Goal: Task Accomplishment & Management: Use online tool/utility

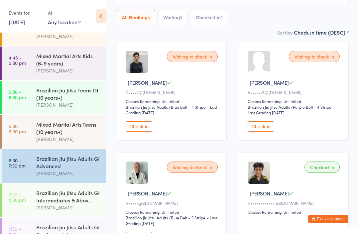
scroll to position [80, 0]
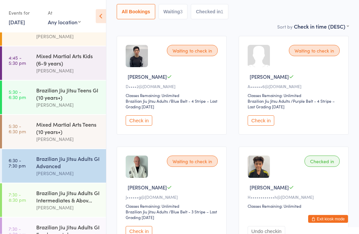
click at [147, 233] on button "Check in" at bounding box center [138, 231] width 27 height 10
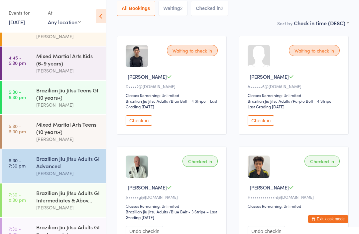
click at [53, 155] on div "Brazilian Jiu Jitsu Adults GI Advanced" at bounding box center [68, 162] width 64 height 15
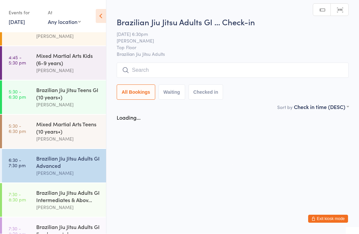
scroll to position [0, 0]
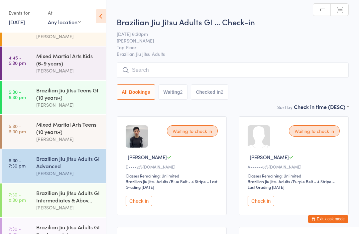
click at [172, 70] on input "search" at bounding box center [233, 69] width 232 height 15
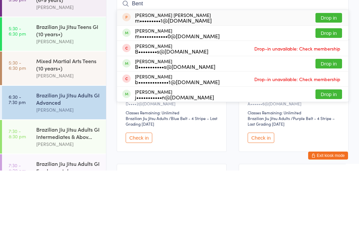
type input "Bent"
click at [324, 92] on button "Drop in" at bounding box center [328, 97] width 27 height 10
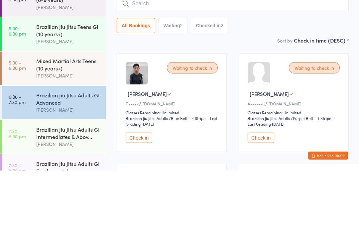
scroll to position [63, 0]
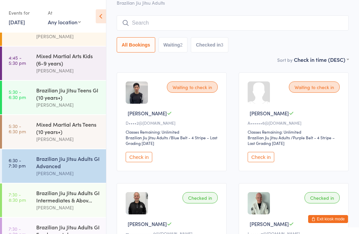
click at [261, 28] on input "search" at bounding box center [233, 22] width 232 height 15
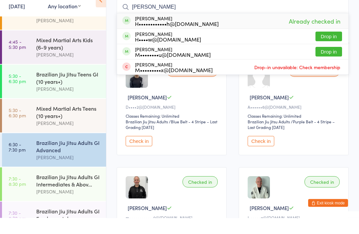
type input "[PERSON_NAME]"
click at [328, 48] on button "Drop in" at bounding box center [328, 53] width 27 height 10
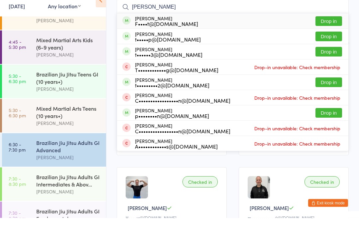
type input "[PERSON_NAME]"
click at [320, 63] on button "Drop in" at bounding box center [328, 68] width 27 height 10
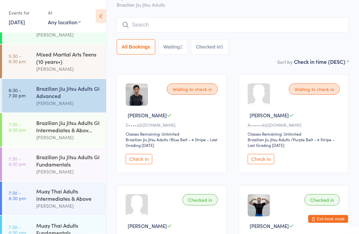
scroll to position [98, 0]
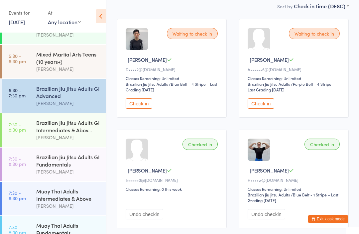
click at [75, 123] on div "Brazilian Jiu Jitsu Adults GI Intermediates & Abov..." at bounding box center [68, 126] width 64 height 15
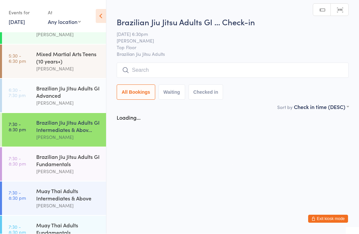
scroll to position [0, 0]
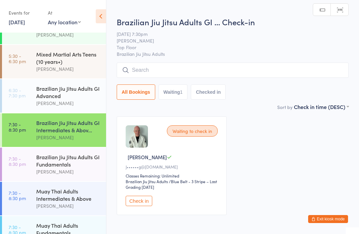
click at [232, 66] on input "search" at bounding box center [233, 69] width 232 height 15
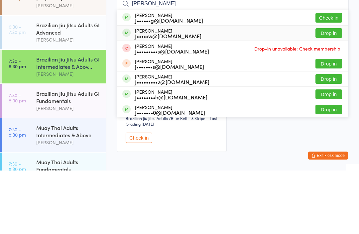
type input "[PERSON_NAME]"
click at [159, 97] on div "J•••••w@[DOMAIN_NAME]" at bounding box center [168, 99] width 66 height 5
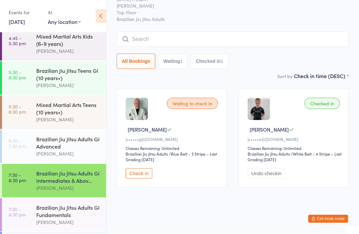
scroll to position [86, 0]
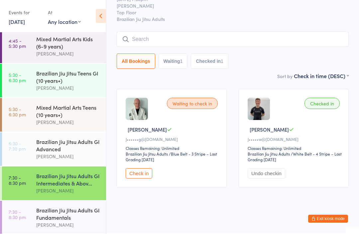
click at [60, 145] on div "Brazilian Jiu Jitsu Adults GI Advanced" at bounding box center [68, 145] width 64 height 15
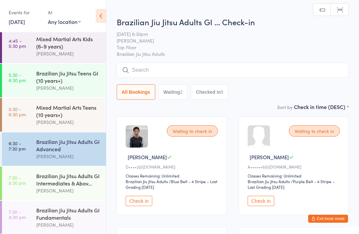
scroll to position [0, 0]
click at [181, 65] on input "search" at bounding box center [233, 69] width 232 height 15
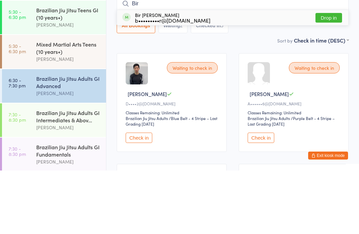
type input "Bir"
click at [330, 76] on button "Drop in" at bounding box center [328, 81] width 27 height 10
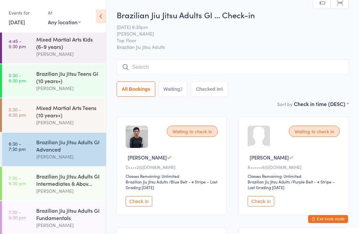
click at [242, 62] on input "search" at bounding box center [233, 66] width 232 height 15
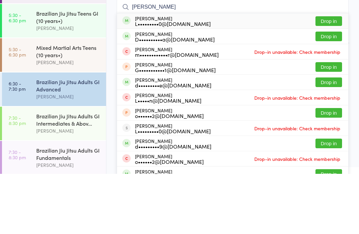
type input "[PERSON_NAME]"
click at [331, 76] on button "Drop in" at bounding box center [328, 81] width 27 height 10
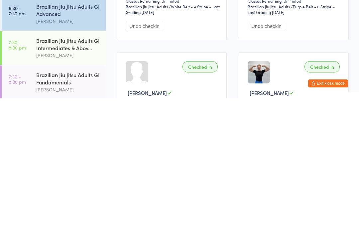
scroll to position [150, 0]
click at [67, 138] on div "Brazilian Jiu Jitsu Adults GI Advanced" at bounding box center [68, 145] width 64 height 15
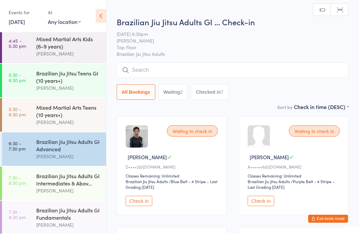
scroll to position [0, 0]
click at [191, 70] on input "search" at bounding box center [233, 69] width 232 height 15
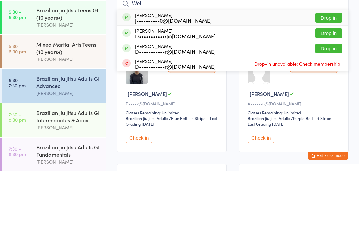
type input "Wei"
click at [189, 112] on div "D•••••••••••r@[DOMAIN_NAME]" at bounding box center [175, 114] width 81 height 5
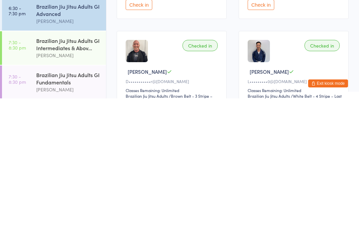
scroll to position [61, 0]
click at [70, 153] on div "[PERSON_NAME]" at bounding box center [68, 157] width 64 height 8
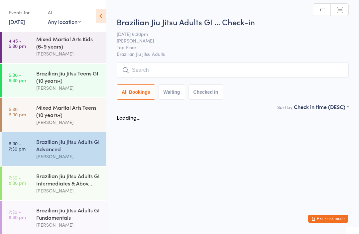
scroll to position [0, 0]
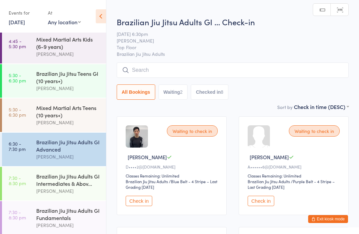
click at [161, 67] on input "search" at bounding box center [233, 69] width 232 height 15
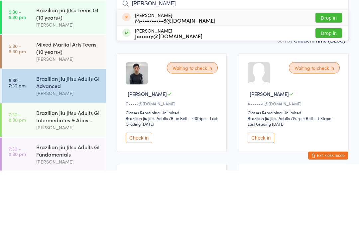
type input "[PERSON_NAME]"
click at [328, 92] on button "Drop in" at bounding box center [328, 97] width 27 height 10
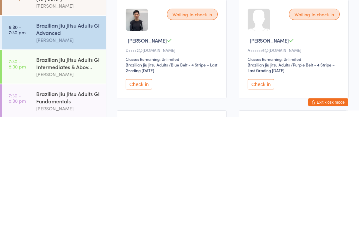
click at [274, 196] on button "Check in" at bounding box center [260, 201] width 27 height 10
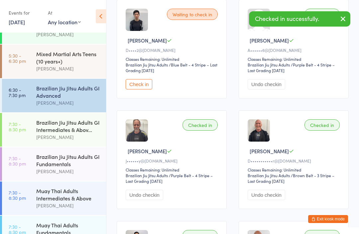
scroll to position [140, 0]
click at [71, 209] on div "[PERSON_NAME]" at bounding box center [68, 206] width 64 height 8
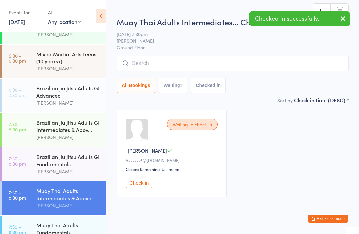
scroll to position [0, 0]
click at [148, 185] on button "Check in" at bounding box center [138, 183] width 27 height 10
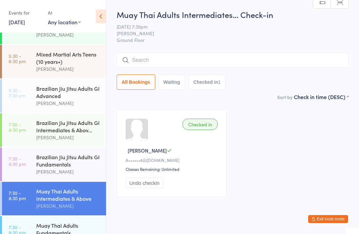
click at [58, 95] on div "Brazilian Jiu Jitsu Adults GI Advanced" at bounding box center [68, 92] width 64 height 15
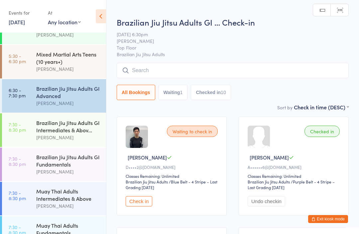
click at [185, 68] on input "search" at bounding box center [233, 70] width 232 height 15
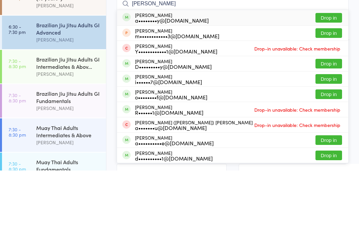
type input "[PERSON_NAME]"
click at [334, 76] on button "Drop in" at bounding box center [328, 81] width 27 height 10
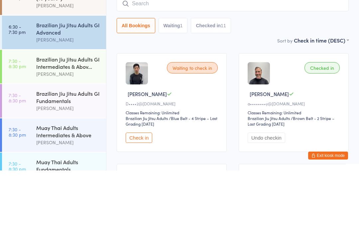
click at [45, 85] on div "Brazilian Jiu Jitsu Adults GI Advanced" at bounding box center [68, 92] width 64 height 15
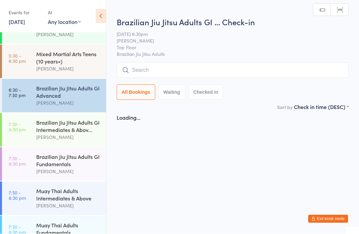
scroll to position [0, 0]
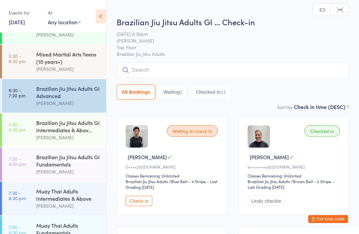
click at [158, 68] on input "search" at bounding box center [233, 69] width 232 height 15
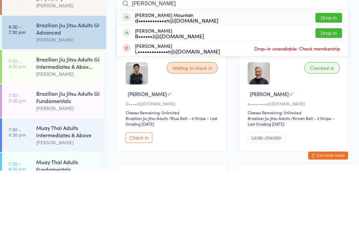
type input "[PERSON_NAME]"
click at [174, 81] on div "d••••••••••••n@[DOMAIN_NAME]" at bounding box center [176, 83] width 83 height 5
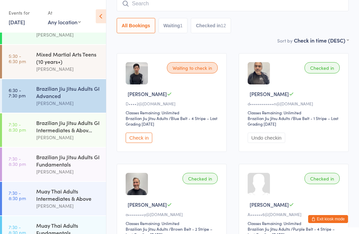
click at [56, 128] on div "Brazilian Jiu Jitsu Adults GI Intermediates & Abov..." at bounding box center [68, 126] width 64 height 15
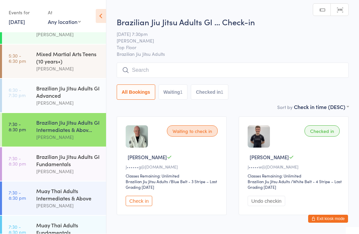
scroll to position [0, 0]
click at [168, 65] on input "search" at bounding box center [233, 69] width 232 height 15
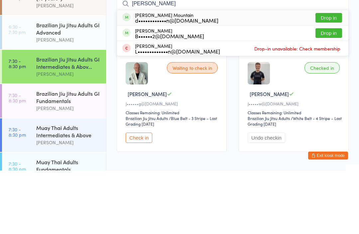
type input "[PERSON_NAME]"
click at [191, 81] on div "d••••••••••••n@[DOMAIN_NAME]" at bounding box center [176, 83] width 83 height 5
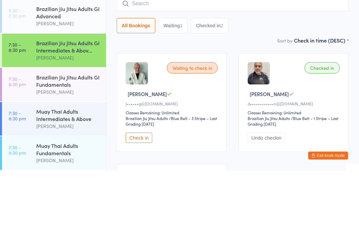
scroll to position [162, 0]
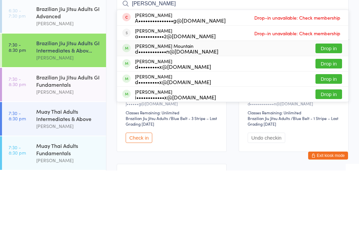
type input "[PERSON_NAME]"
click at [189, 112] on div "d••••••••••••n@[DOMAIN_NAME]" at bounding box center [176, 114] width 83 height 5
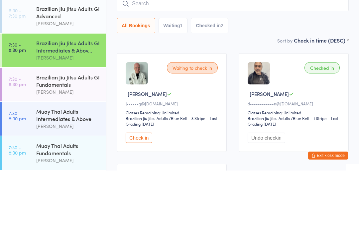
scroll to position [63, 0]
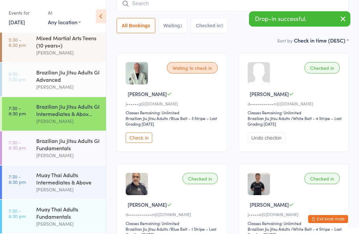
click at [55, 83] on div "[PERSON_NAME]" at bounding box center [68, 87] width 64 height 8
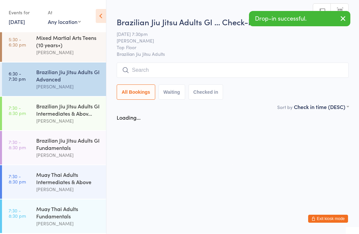
scroll to position [0, 0]
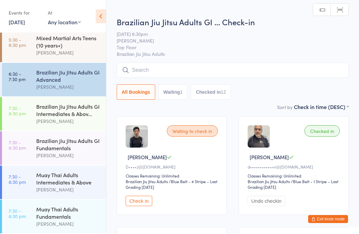
click at [144, 65] on input "search" at bounding box center [233, 69] width 232 height 15
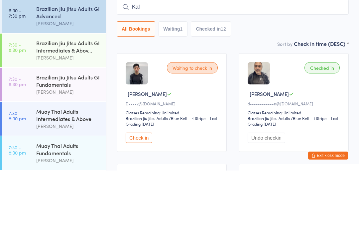
type input "Kaf"
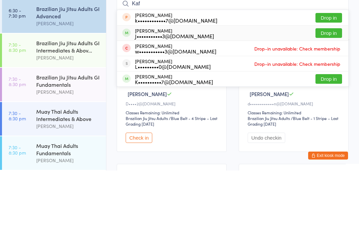
click at [137, 97] on div "J•••••••••••3@[DOMAIN_NAME]" at bounding box center [174, 99] width 79 height 5
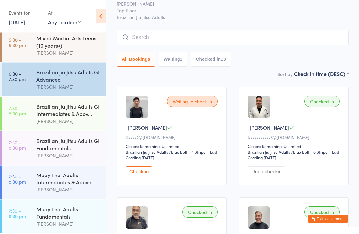
scroll to position [22, 0]
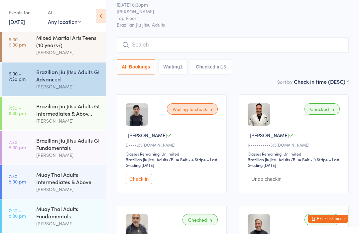
click at [179, 45] on input "search" at bounding box center [233, 45] width 232 height 15
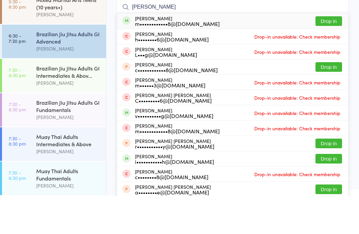
type input "[PERSON_NAME]"
click at [326, 54] on button "Drop in" at bounding box center [328, 59] width 27 height 10
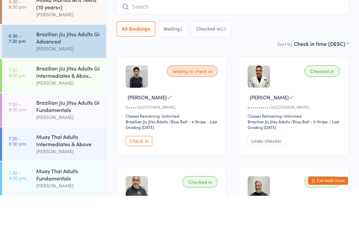
scroll to position [60, 0]
